Goal: Information Seeking & Learning: Learn about a topic

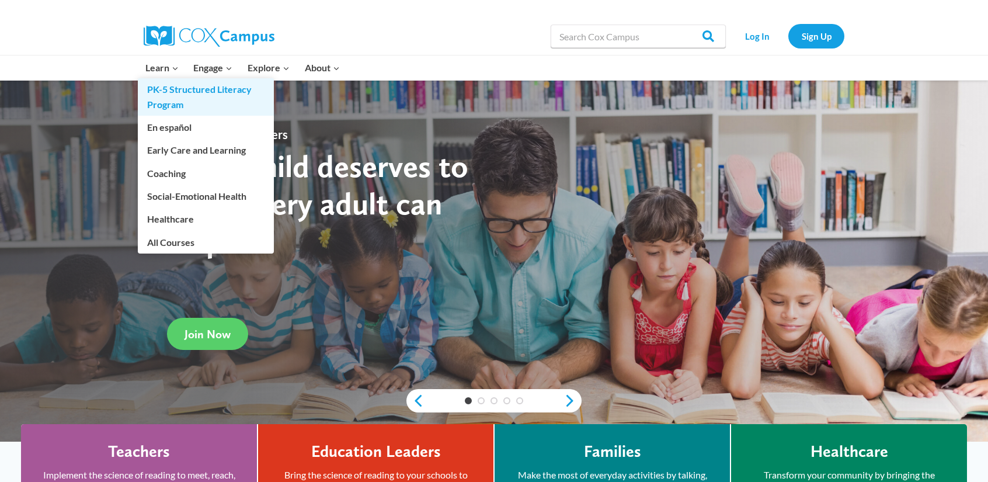
click at [175, 102] on link "PK-5 Structured Literacy Program" at bounding box center [206, 96] width 136 height 37
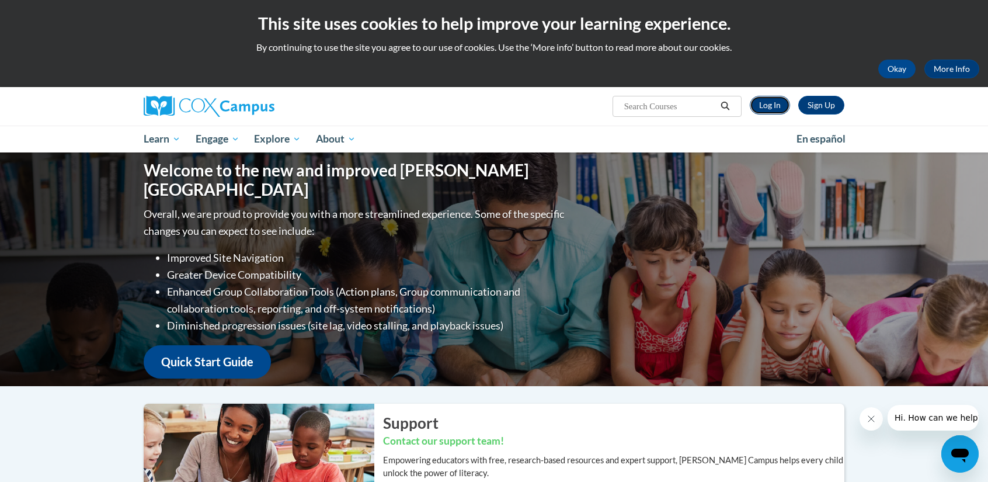
click at [767, 112] on link "Log In" at bounding box center [769, 105] width 40 height 19
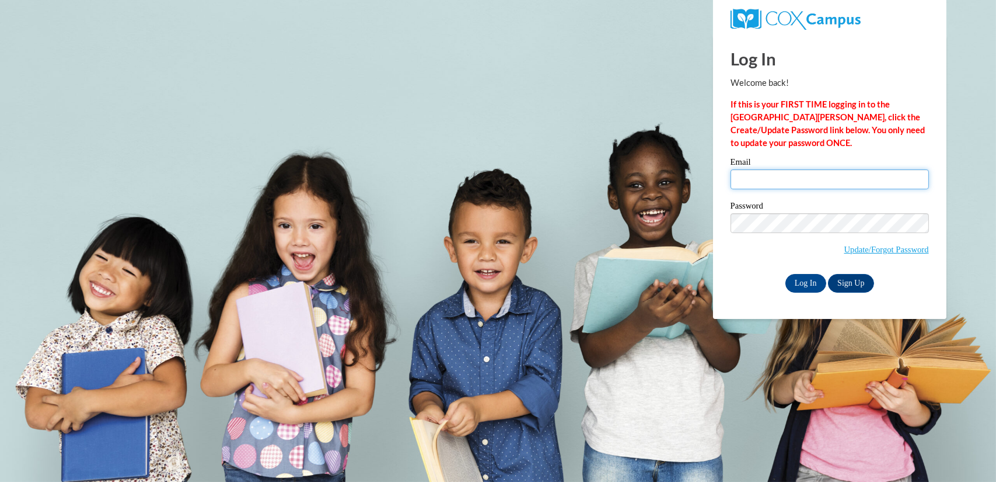
click at [772, 180] on input "Email" at bounding box center [830, 179] width 198 height 20
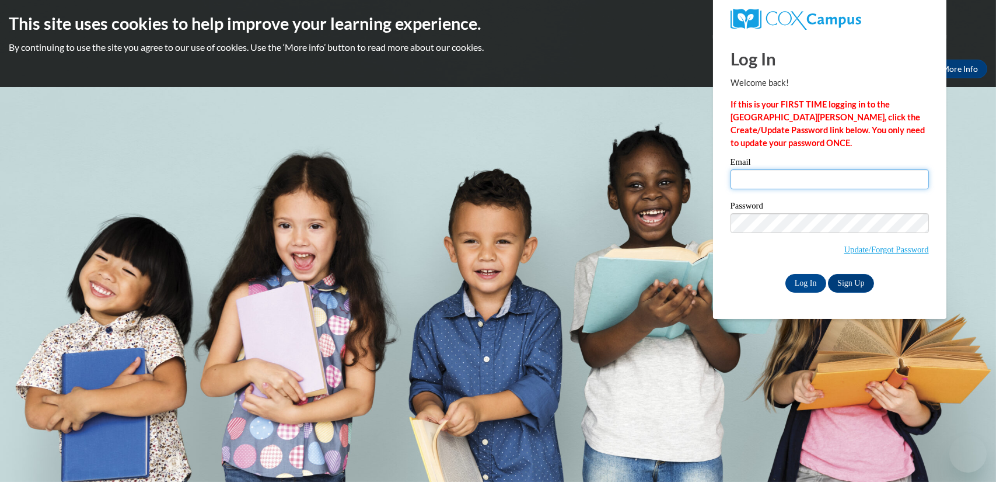
type input "kdilge@clintonville.k12.wi.us"
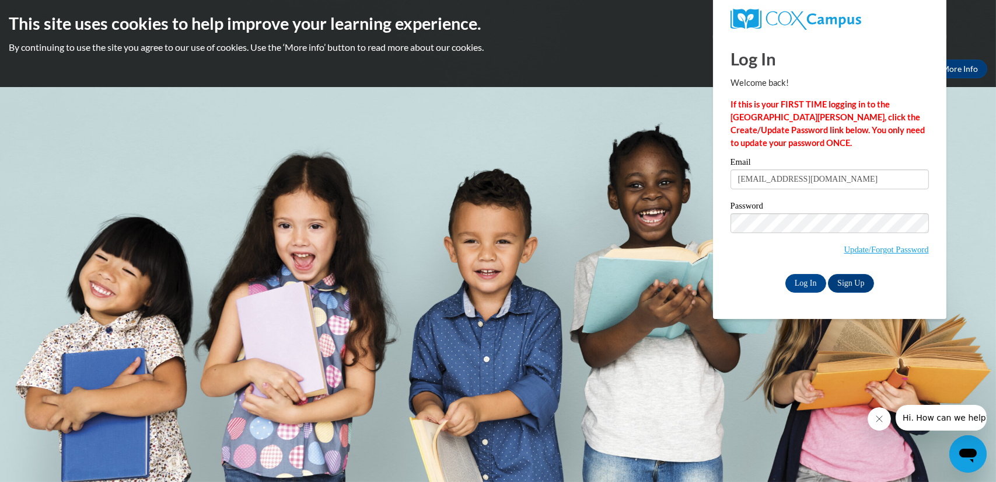
click at [807, 269] on div "Password Update/Forgot Password" at bounding box center [830, 235] width 198 height 69
click at [809, 283] on input "Log In" at bounding box center [806, 283] width 41 height 19
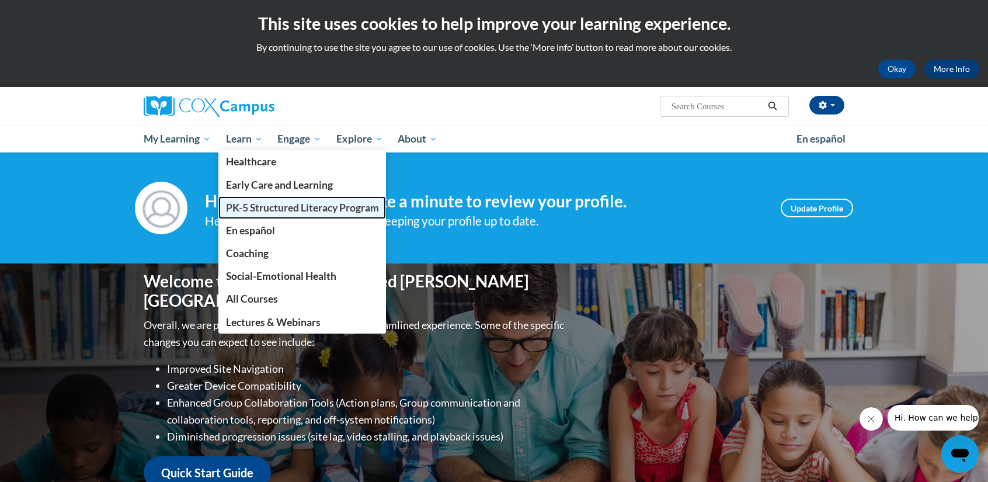
click at [243, 208] on span "PK-5 Structured Literacy Program" at bounding box center [302, 207] width 153 height 12
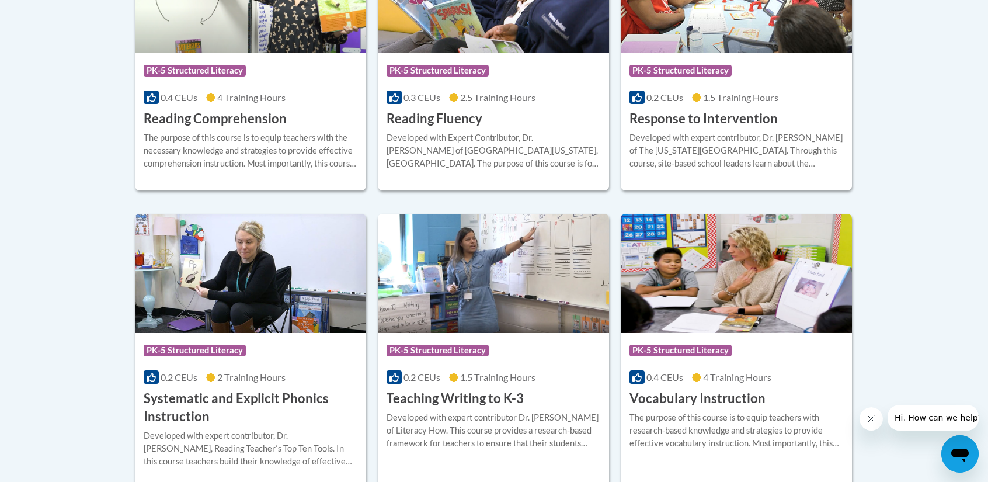
scroll to position [1275, 0]
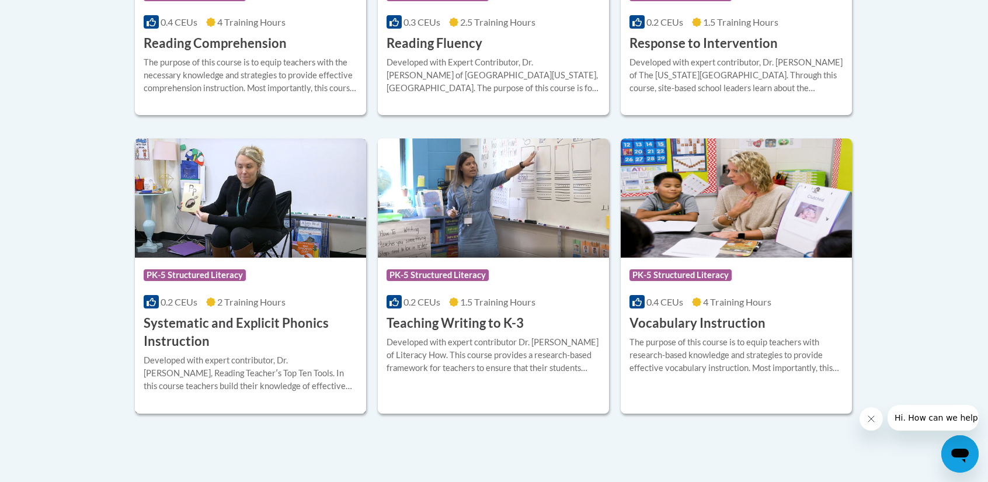
click at [193, 343] on h3 "Systematic and Explicit Phonics Instruction" at bounding box center [251, 332] width 214 height 36
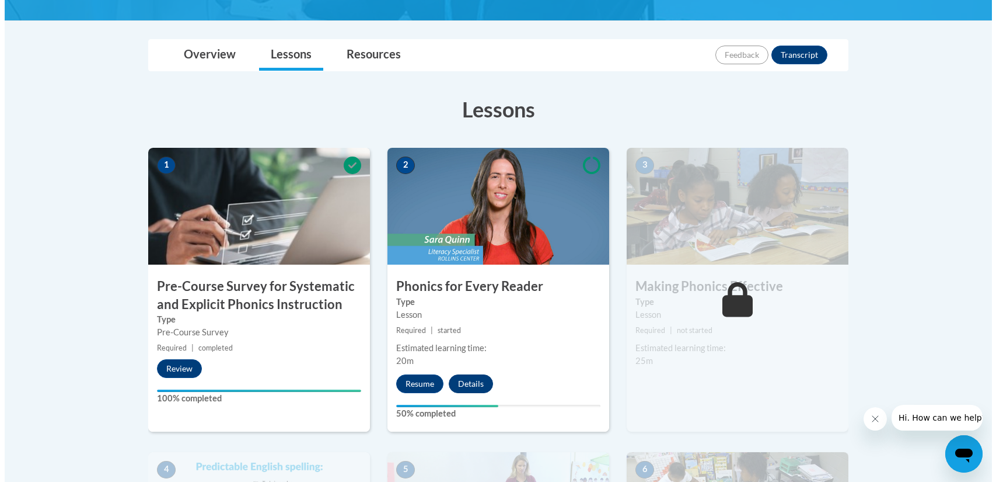
scroll to position [245, 0]
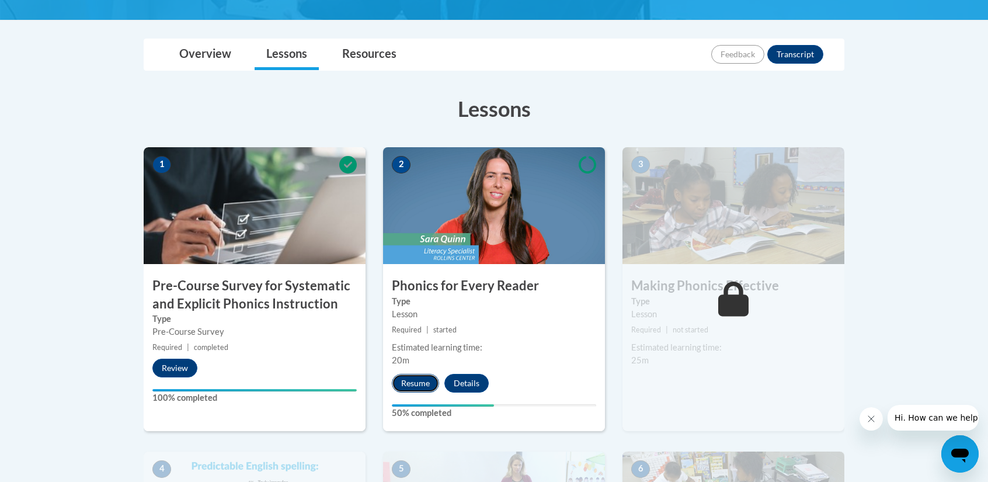
click at [413, 379] on button "Resume" at bounding box center [415, 383] width 47 height 19
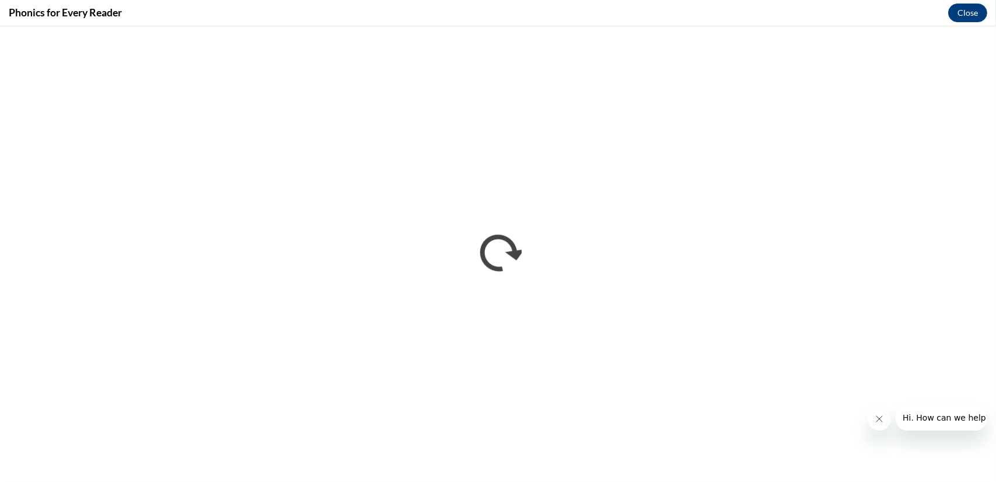
scroll to position [0, 0]
